Goal: Book appointment/travel/reservation

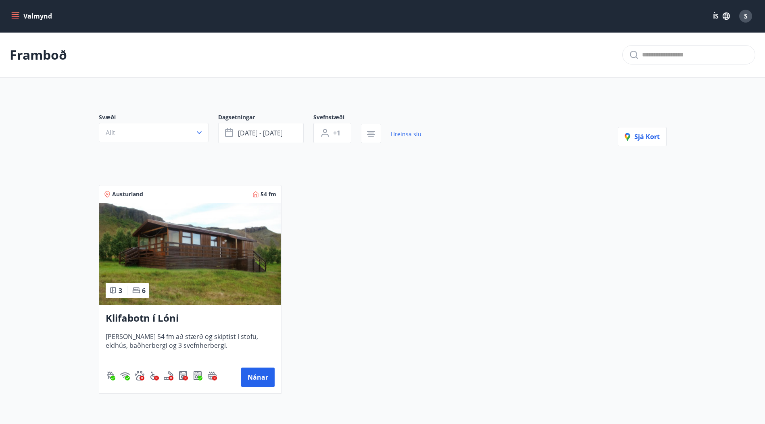
click at [13, 13] on icon "menu" at bounding box center [15, 16] width 8 height 8
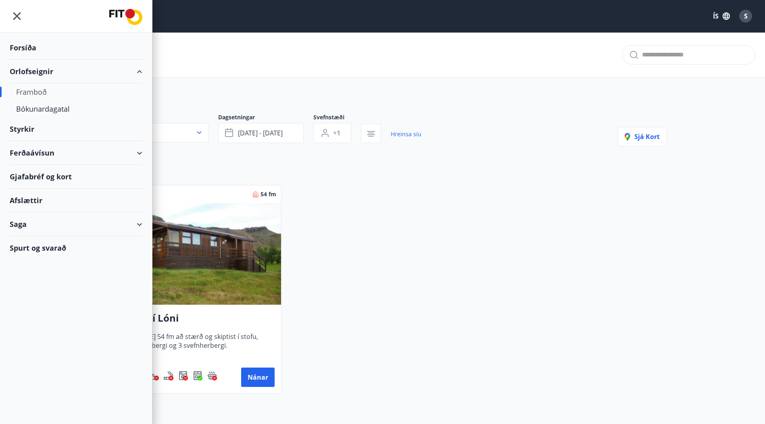
click at [27, 44] on div "Forsíða" at bounding box center [76, 48] width 133 height 24
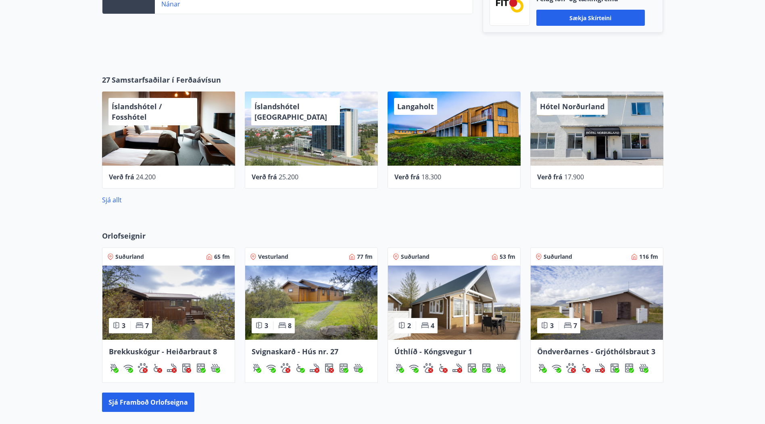
scroll to position [403, 0]
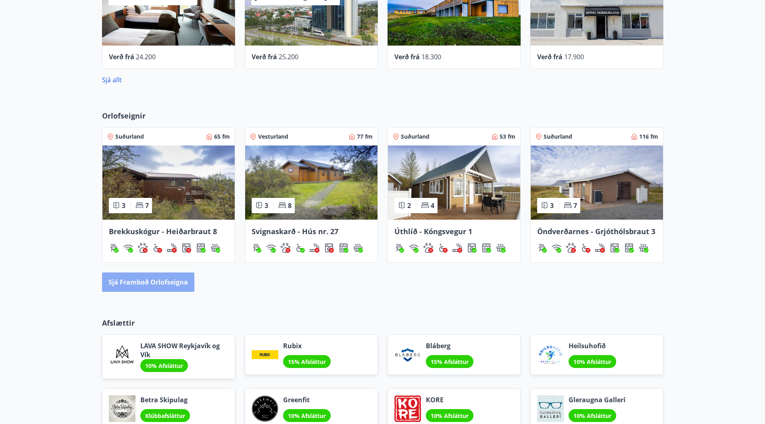
click at [178, 281] on button "Sjá framboð orlofseigna" at bounding box center [148, 282] width 92 height 19
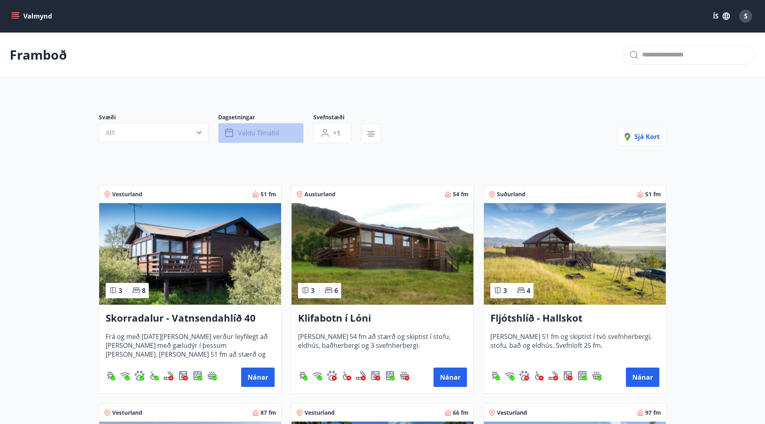
click at [275, 133] on span "Veldu tímabil" at bounding box center [258, 133] width 41 height 9
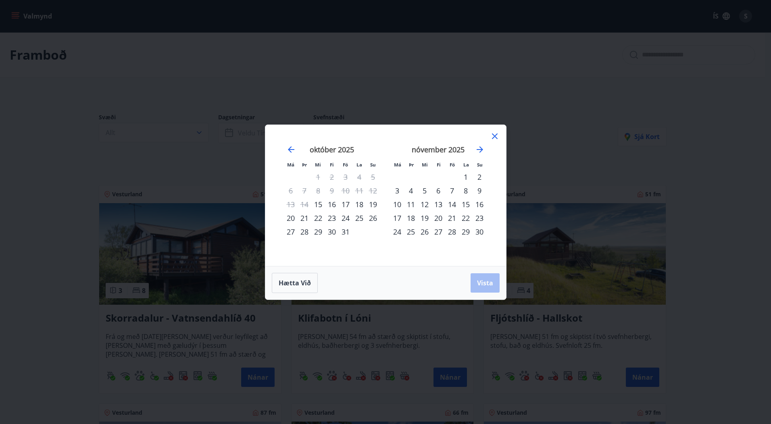
click at [344, 220] on div "24" at bounding box center [346, 218] width 14 height 14
click at [372, 217] on div "26" at bounding box center [373, 218] width 14 height 14
click at [484, 283] on span "Vista" at bounding box center [485, 283] width 16 height 9
